Goal: Browse casually

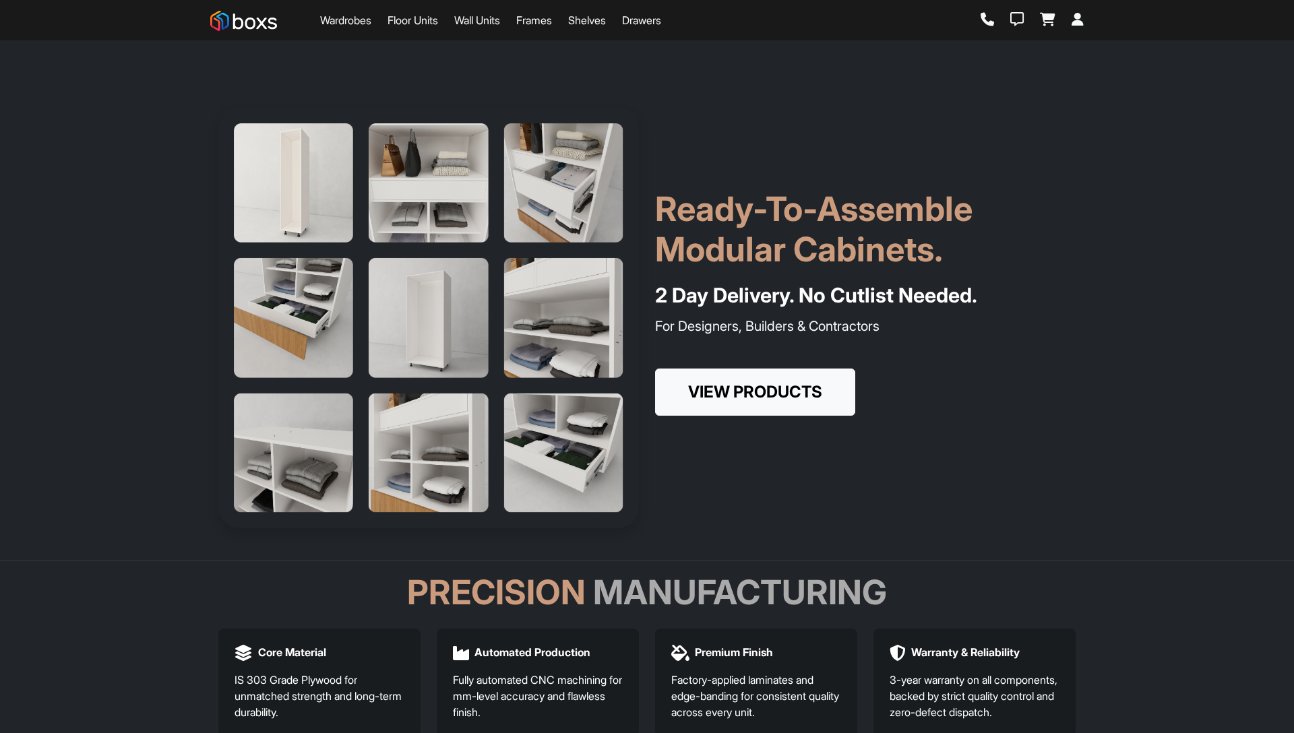
click at [778, 137] on div "Ready-To-Assemble Modular Cabinets. 2 Day Delivery. No Cutlist Needed. For Desi…" at bounding box center [646, 318] width 873 height 421
click at [758, 153] on div "Ready-To-Assemble Modular Cabinets. 2 Day Delivery. No Cutlist Needed. For Desi…" at bounding box center [646, 318] width 873 height 421
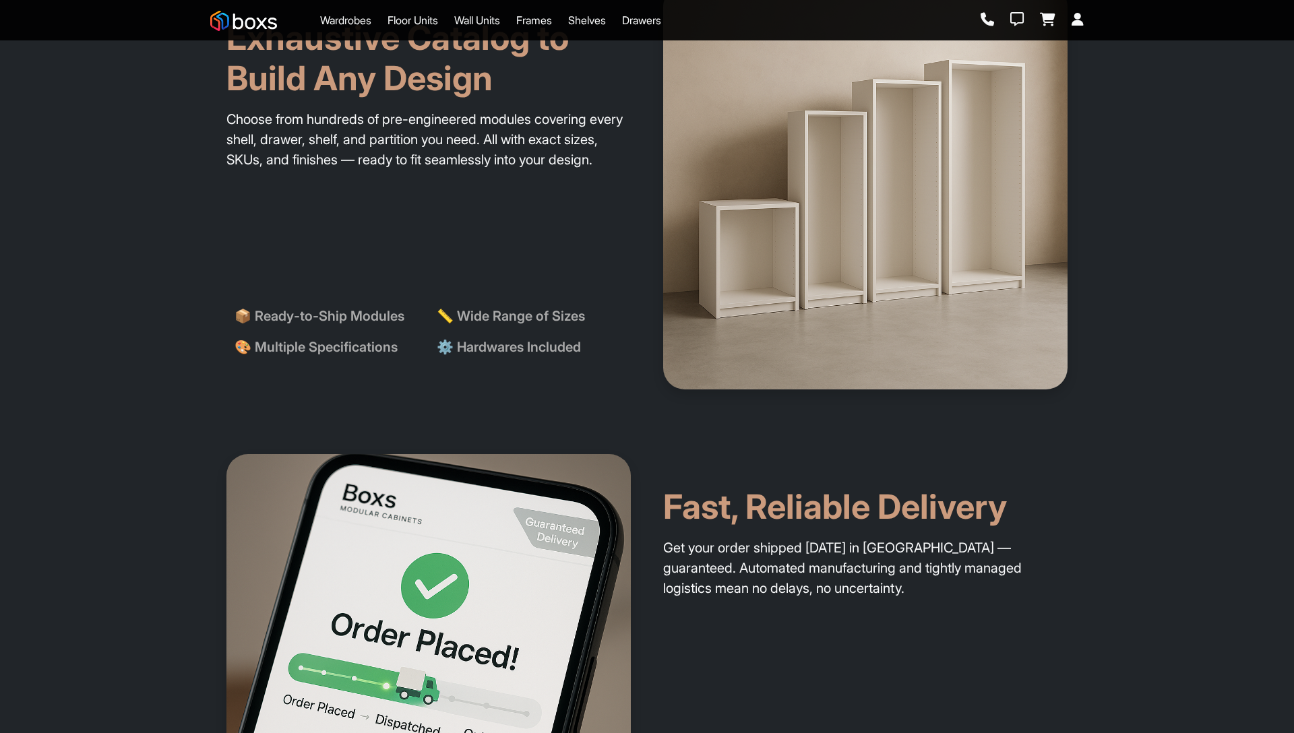
scroll to position [964, 0]
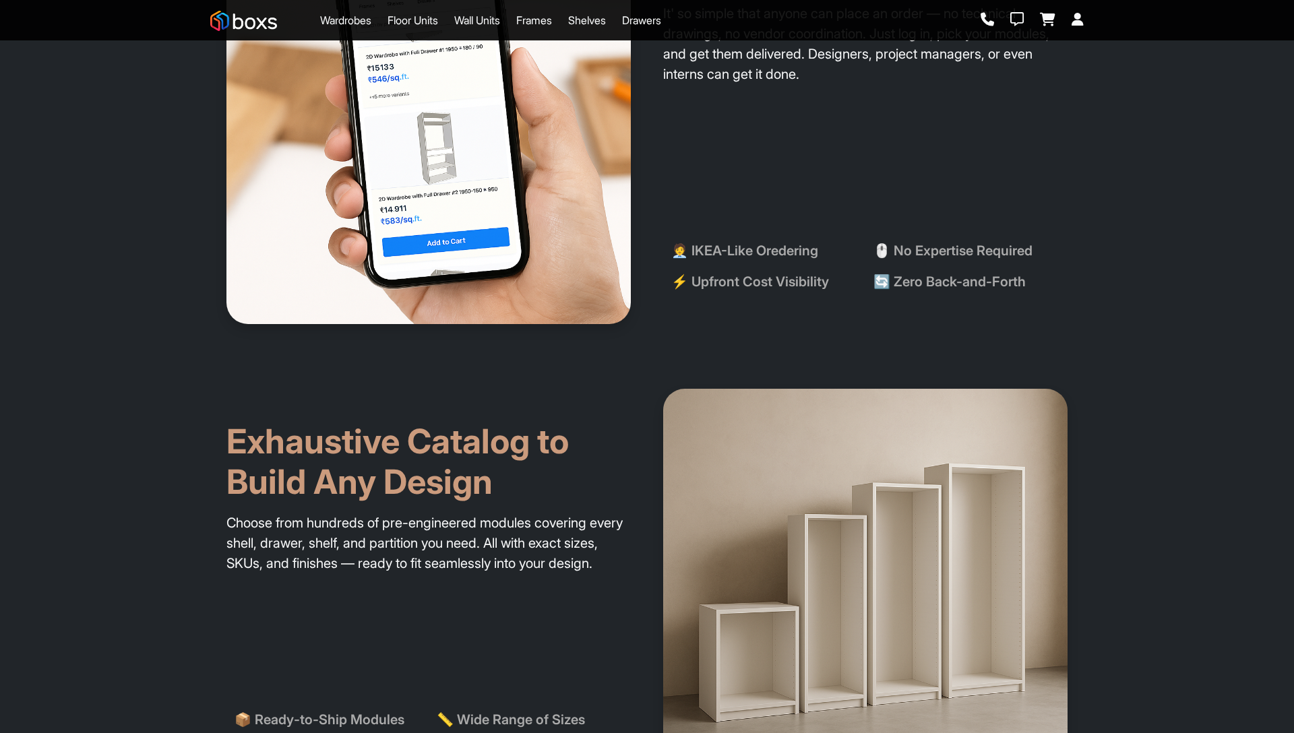
click at [510, 436] on h2 "Exhaustive Catalog to Build Any Design" at bounding box center [428, 445] width 404 height 113
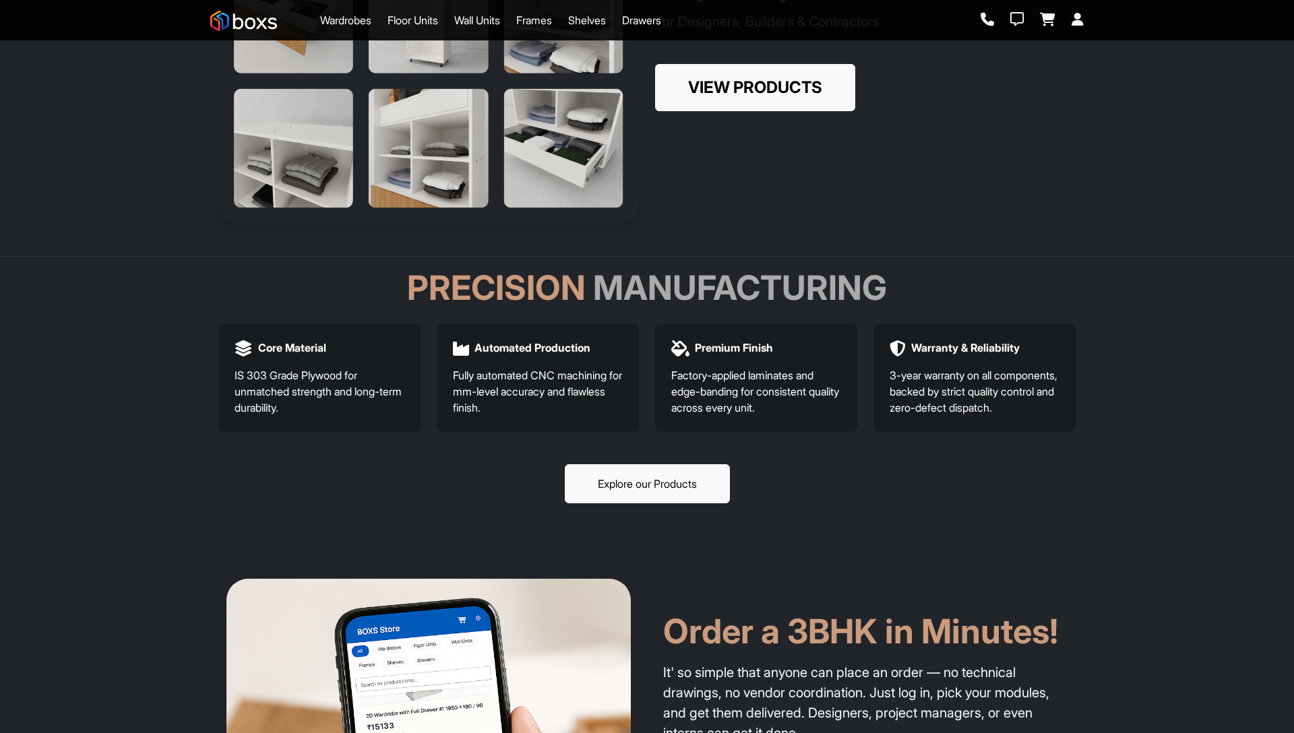
scroll to position [0, 0]
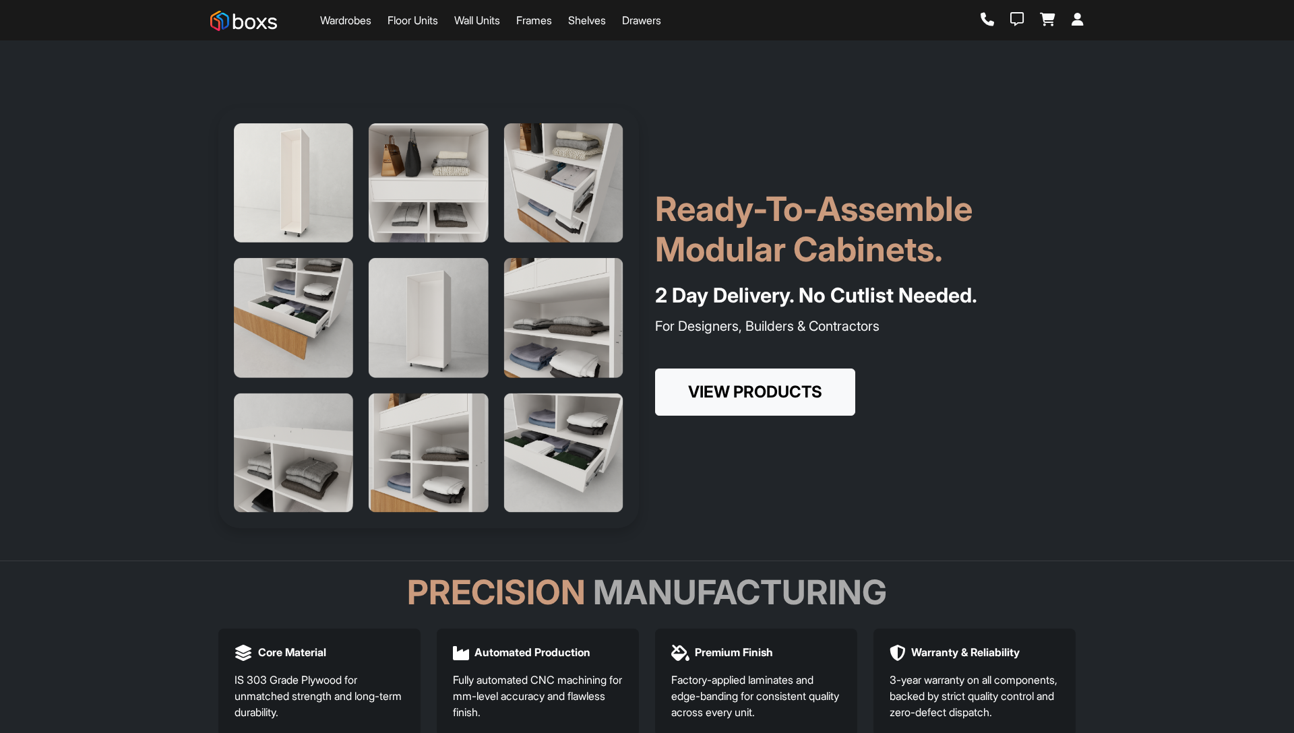
click at [735, 135] on div "Ready-To-Assemble Modular Cabinets. 2 Day Delivery. No Cutlist Needed. For Desi…" at bounding box center [646, 318] width 873 height 421
click at [766, 175] on div "Ready-To-Assemble Modular Cabinets. 2 Day Delivery. No Cutlist Needed. For Desi…" at bounding box center [646, 318] width 873 height 421
